Goal: Transaction & Acquisition: Purchase product/service

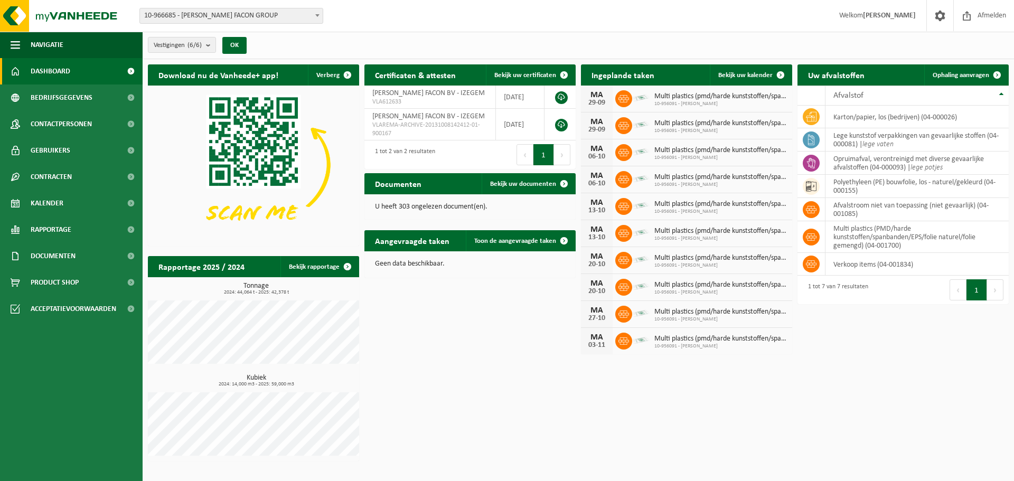
click at [309, 15] on span "10-966685 - MUYLLE FACON GROUP" at bounding box center [231, 15] width 183 height 15
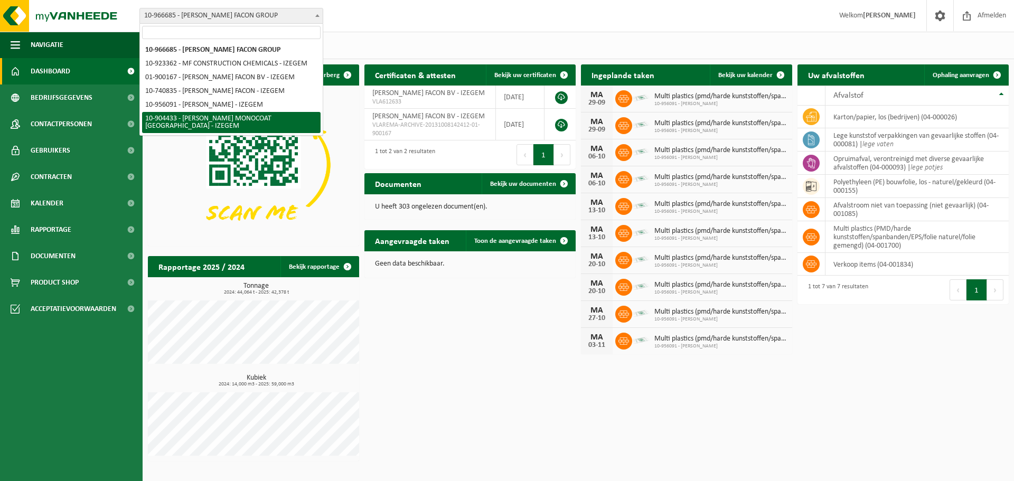
select select "139892"
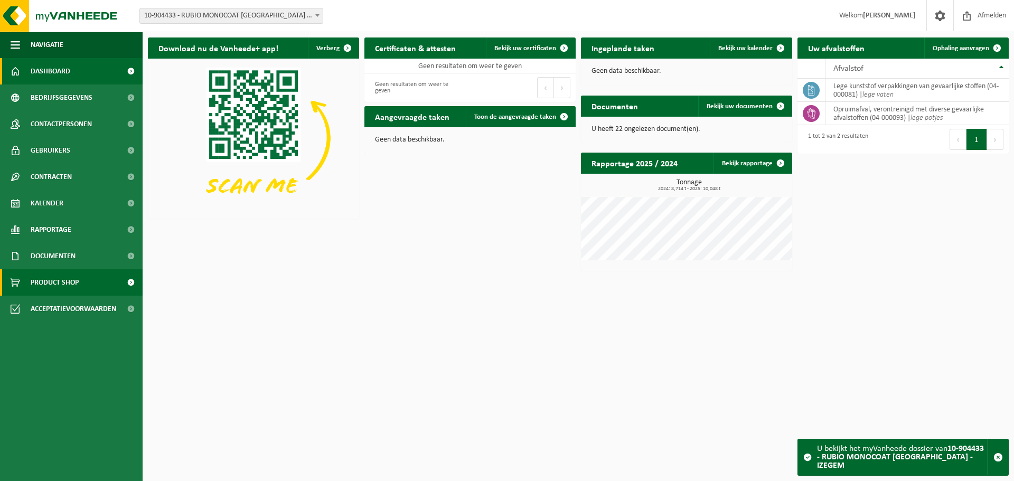
click at [53, 282] on span "Product Shop" at bounding box center [55, 282] width 48 height 26
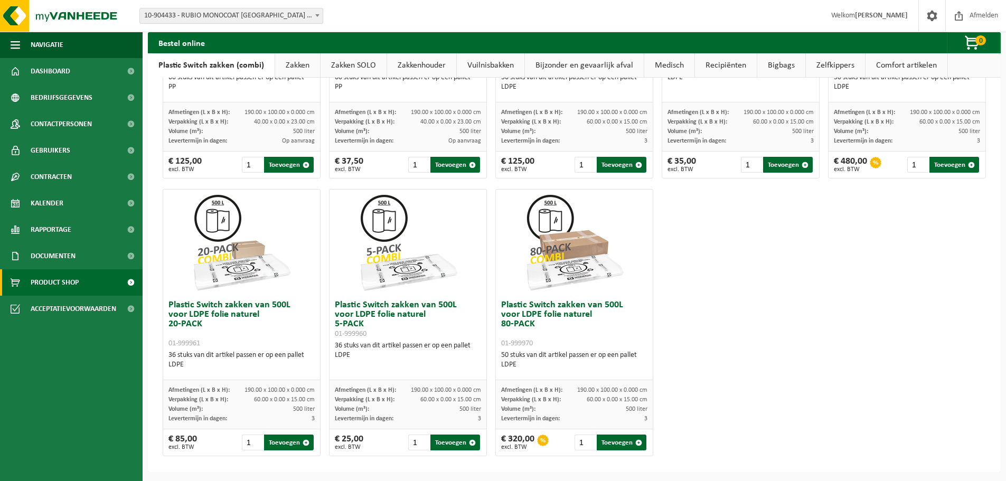
scroll to position [510, 0]
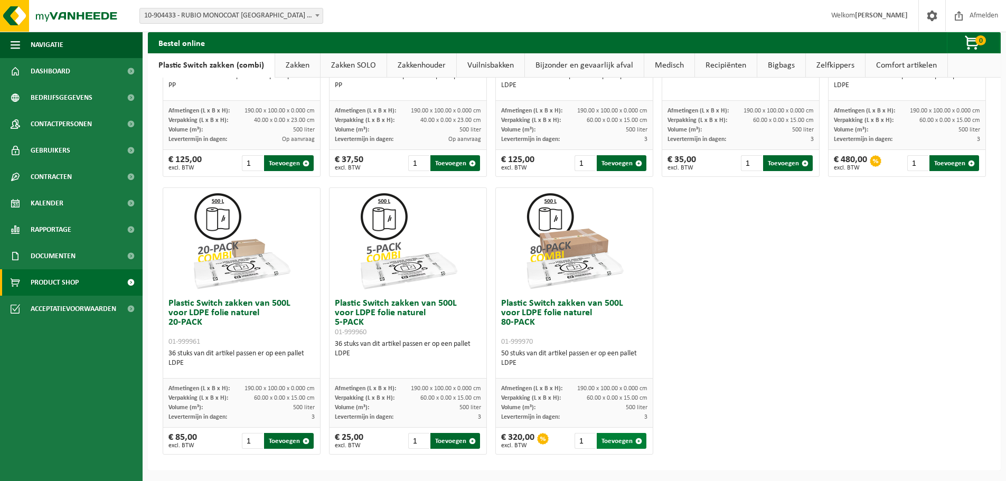
click at [612, 444] on button "Toevoegen" at bounding box center [622, 441] width 50 height 16
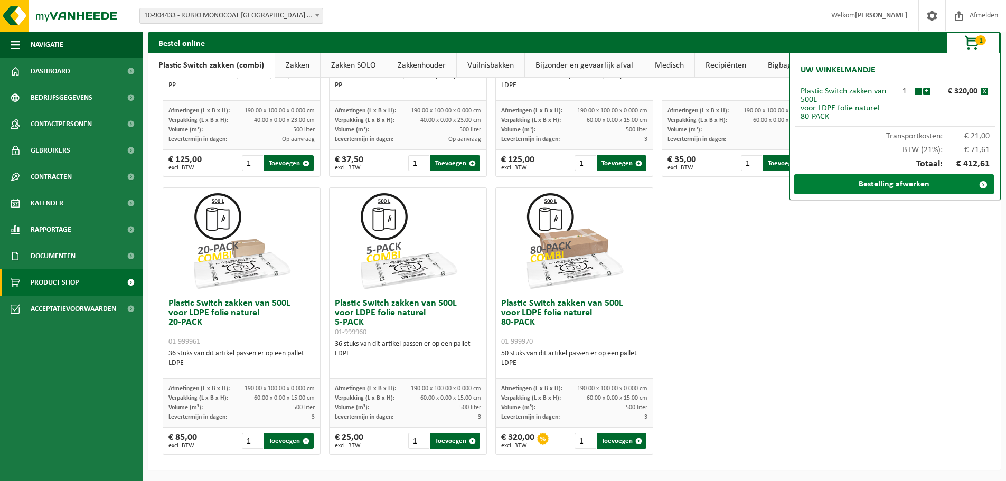
click at [896, 187] on link "Bestelling afwerken" at bounding box center [895, 184] width 200 height 20
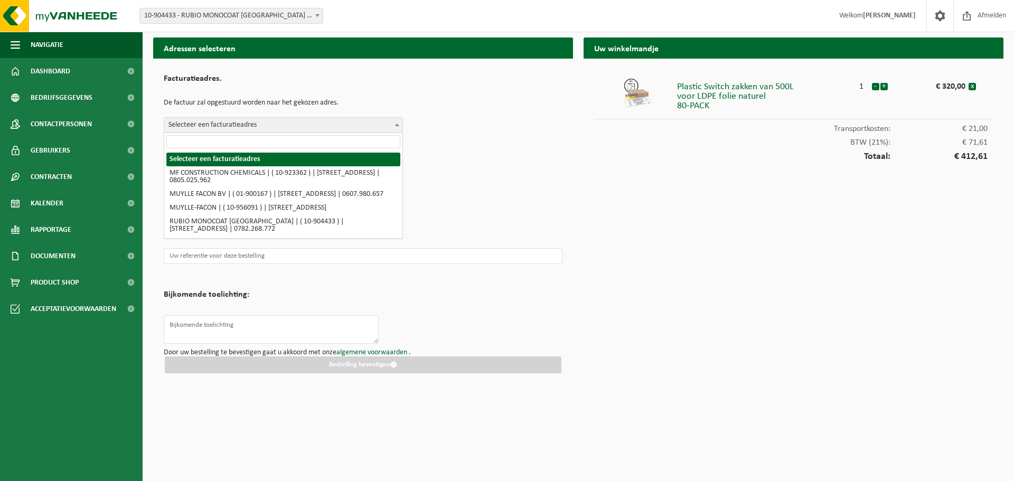
click at [396, 125] on b at bounding box center [397, 125] width 4 height 3
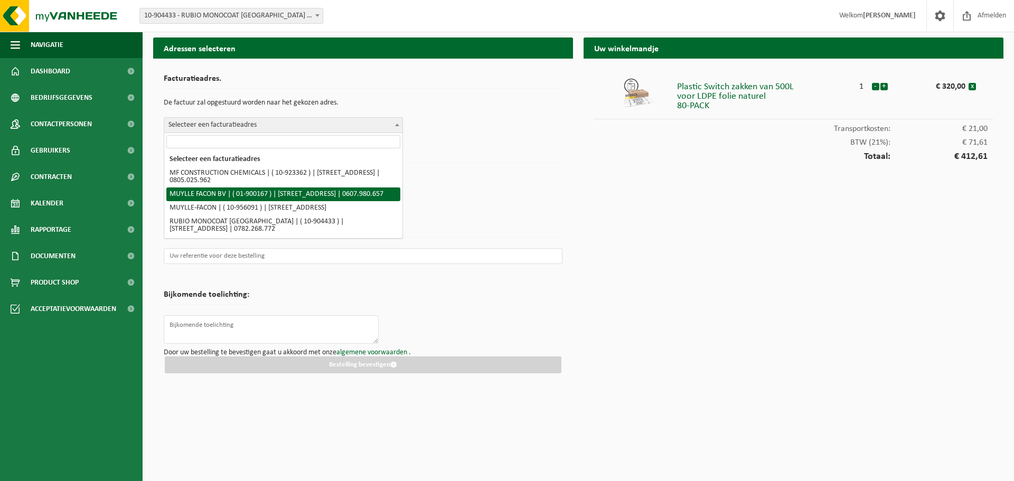
select select "4838"
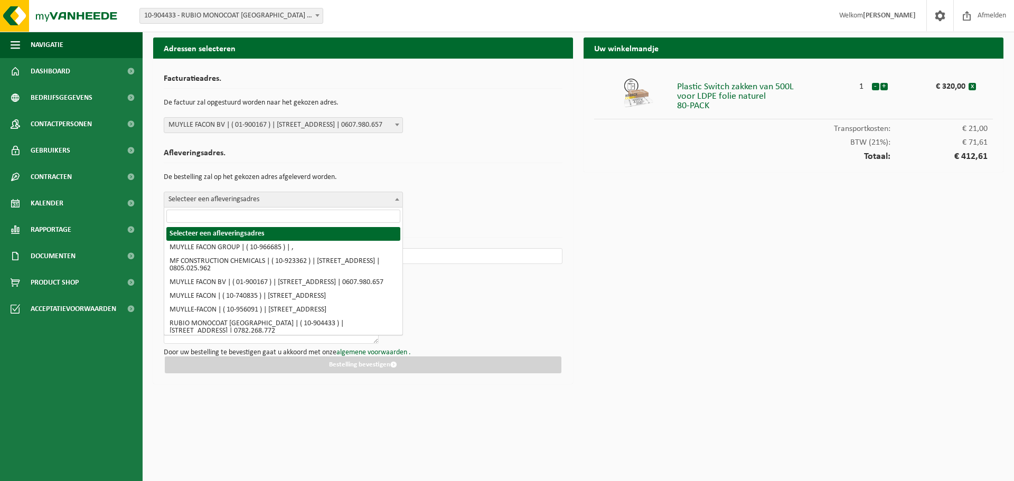
click at [366, 201] on span "Selecteer een afleveringsadres" at bounding box center [283, 199] width 238 height 15
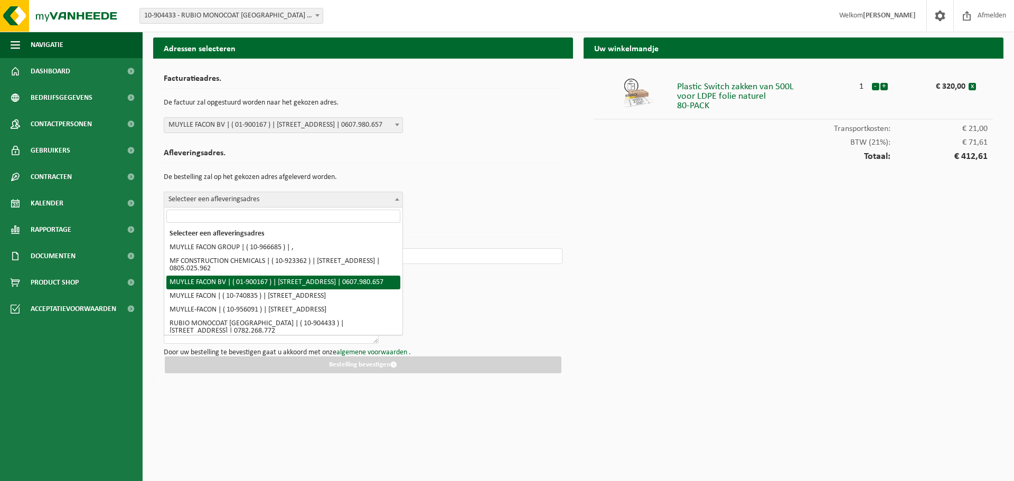
scroll to position [27, 0]
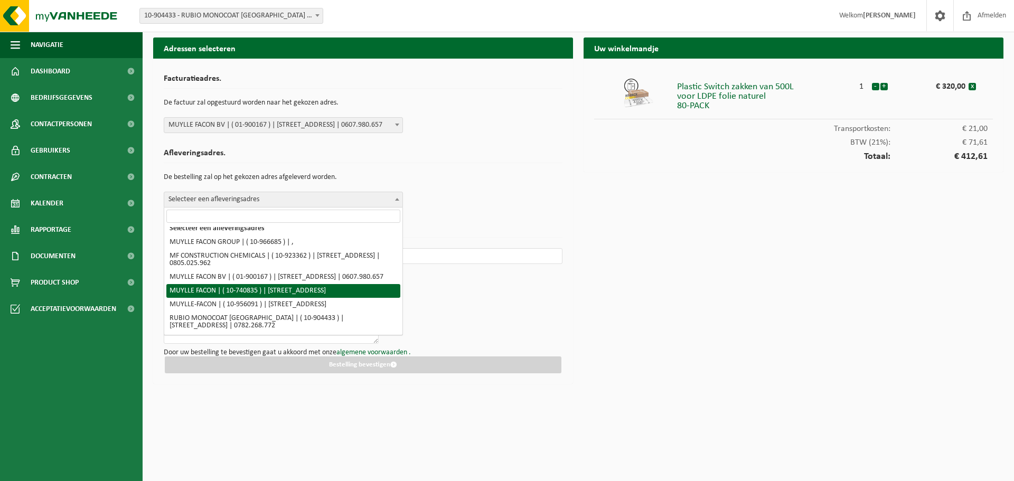
select select "4396"
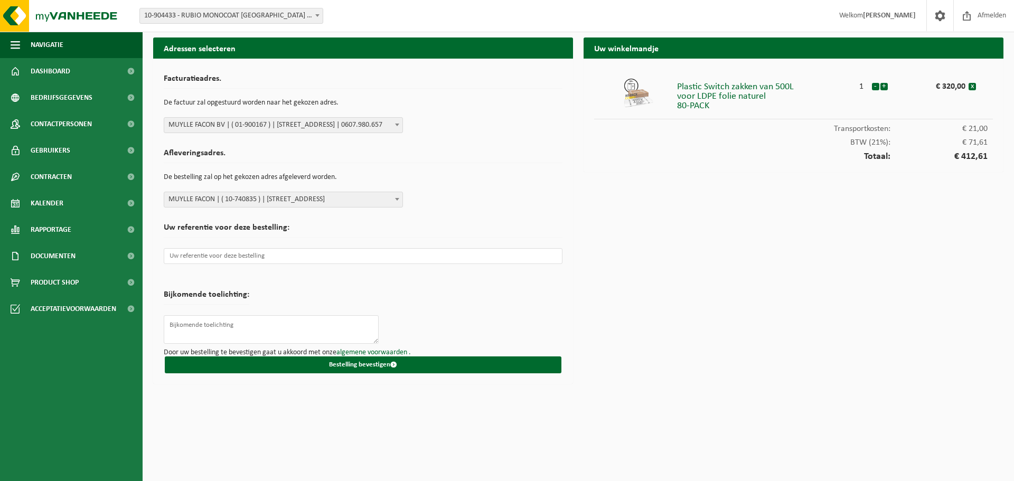
click at [320, 234] on h2 "Uw referentie voor deze bestelling:" at bounding box center [363, 230] width 399 height 14
click at [299, 280] on form "Facturatieadres. De factuur zal opgestuurd worden naar het gekozen adres. Selec…" at bounding box center [363, 221] width 399 height 304
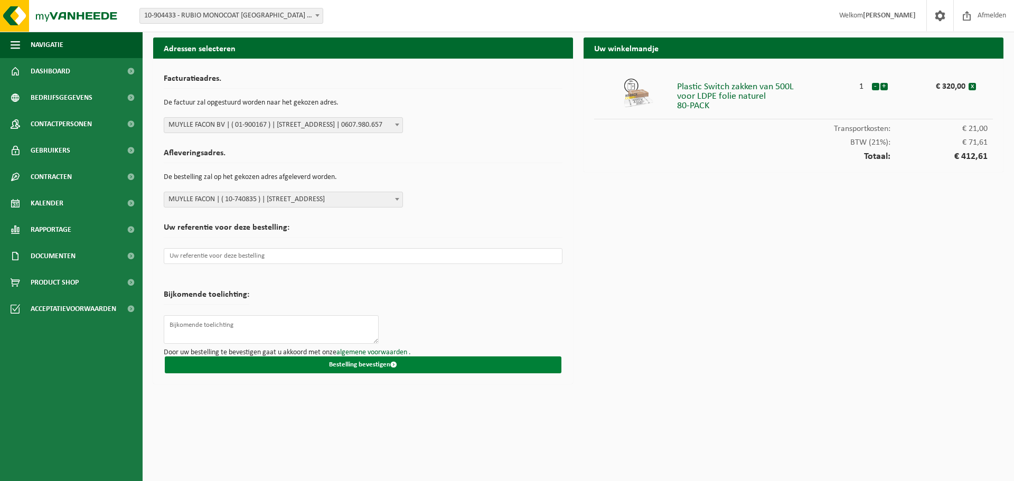
click at [324, 365] on button "Bestelling bevestigen" at bounding box center [363, 365] width 397 height 17
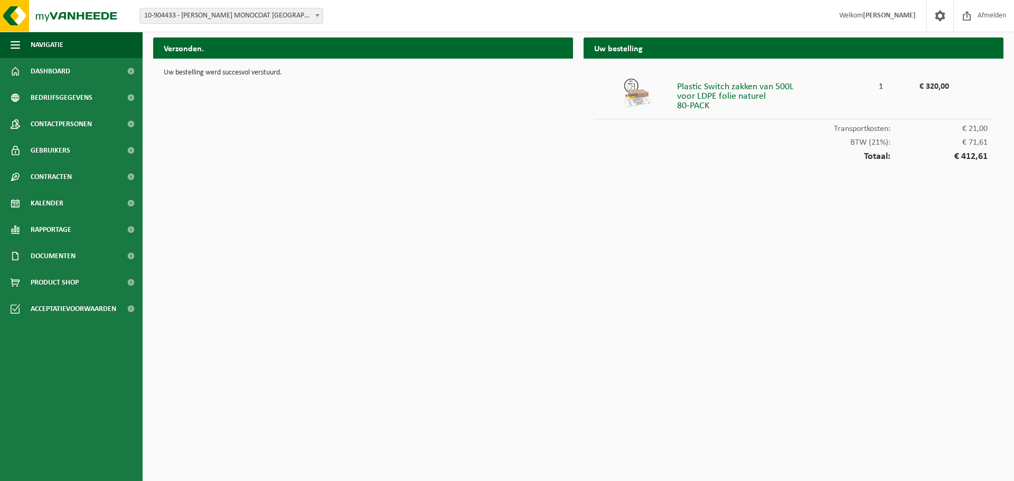
click at [505, 171] on div "Verzonden. Uw bestelling werd succesvol verstuurd." at bounding box center [363, 108] width 431 height 140
